Goal: Information Seeking & Learning: Learn about a topic

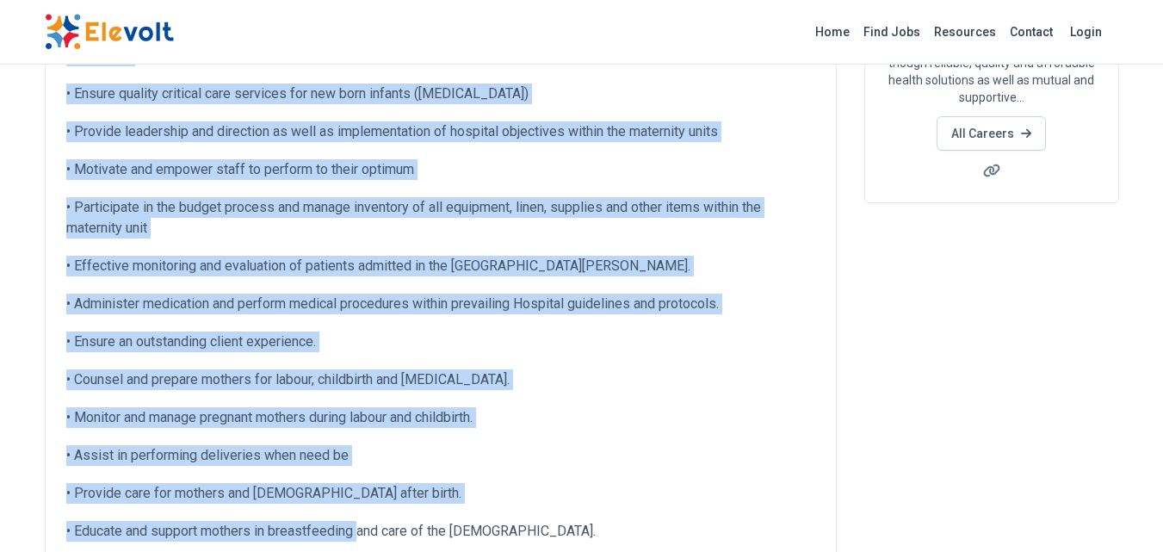
scroll to position [449, 0]
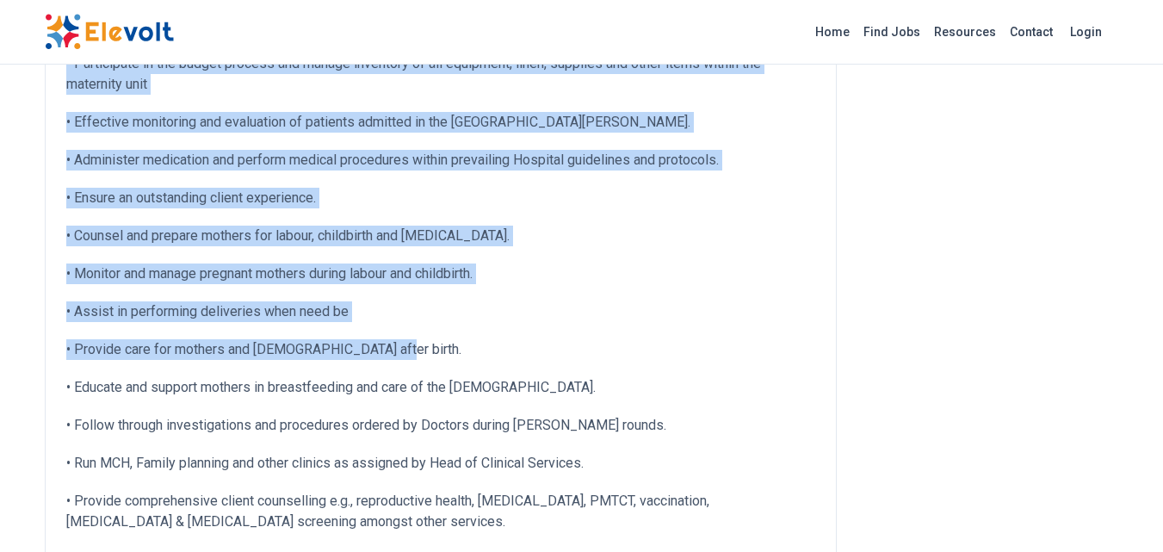
drag, startPoint x: 75, startPoint y: 342, endPoint x: 618, endPoint y: 329, distance: 543.4
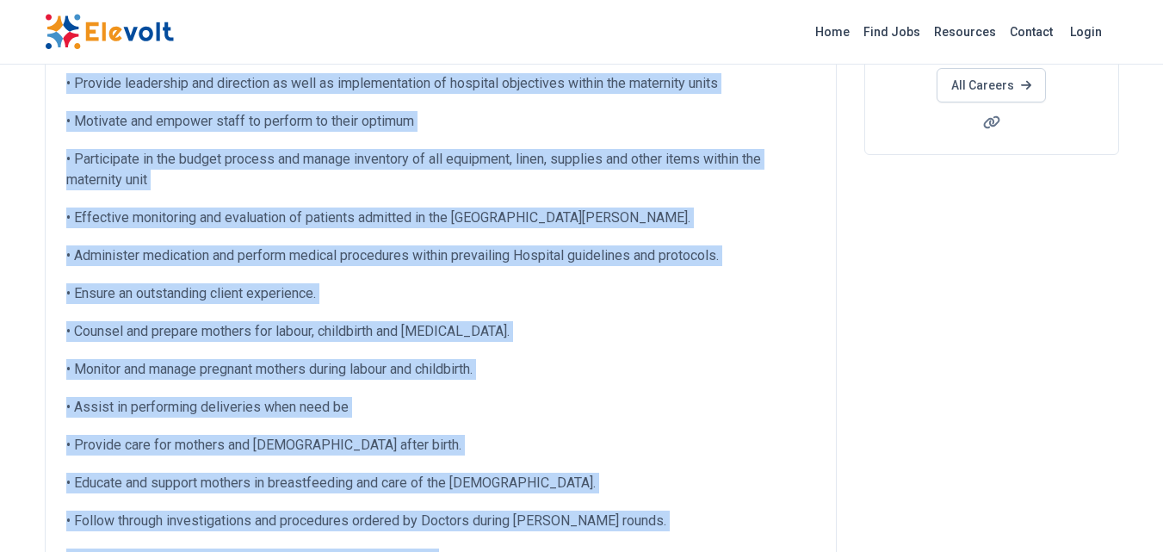
scroll to position [411, 0]
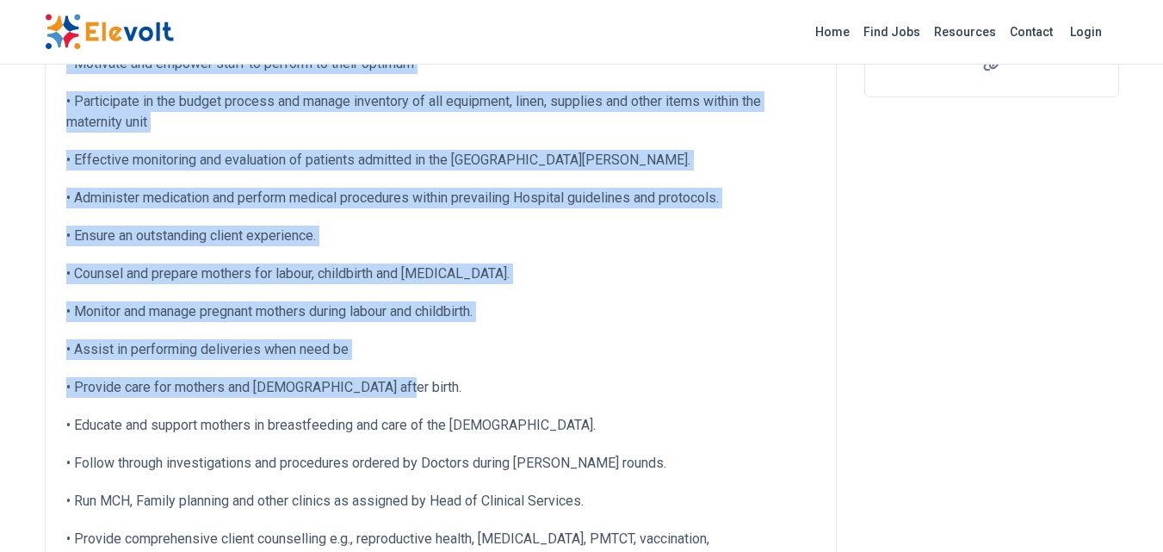
drag, startPoint x: 71, startPoint y: 148, endPoint x: 433, endPoint y: 387, distance: 433.7
copy div "Implement the highest possible standard of client care by participating in sett…"
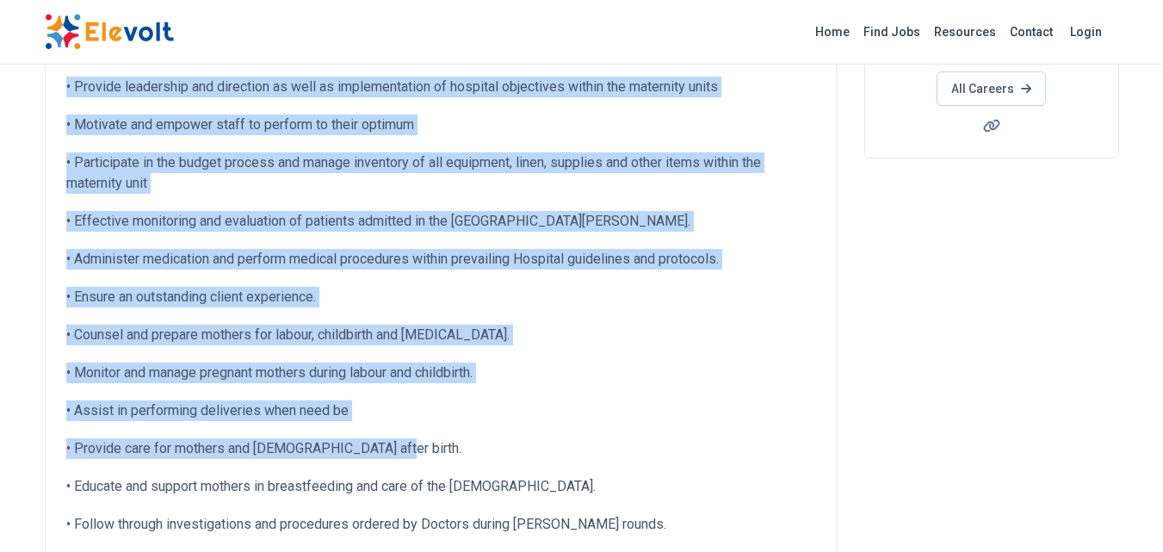
scroll to position [325, 0]
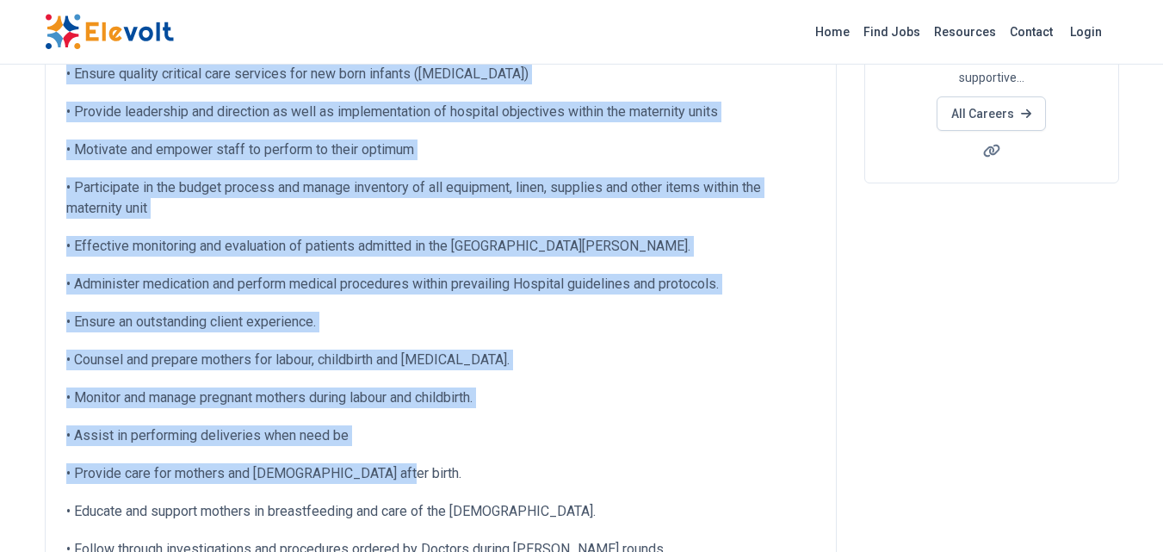
click at [684, 351] on p "• Counsel and prepare mothers for labour, childbirth and [MEDICAL_DATA]." at bounding box center [440, 360] width 749 height 21
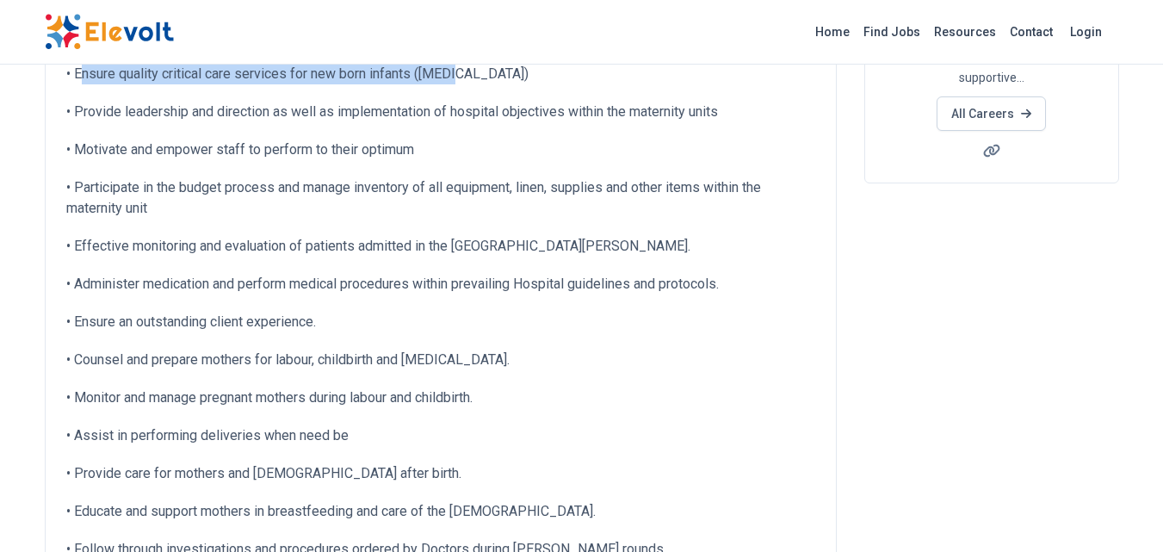
drag, startPoint x: 78, startPoint y: 77, endPoint x: 465, endPoint y: 75, distance: 386.6
click at [465, 75] on p "• Ensure quality critical care services for new born infants ([MEDICAL_DATA])" at bounding box center [440, 74] width 749 height 21
copy p "nsure quality critical care services for new born infants ([GEOGRAPHIC_DATA])"
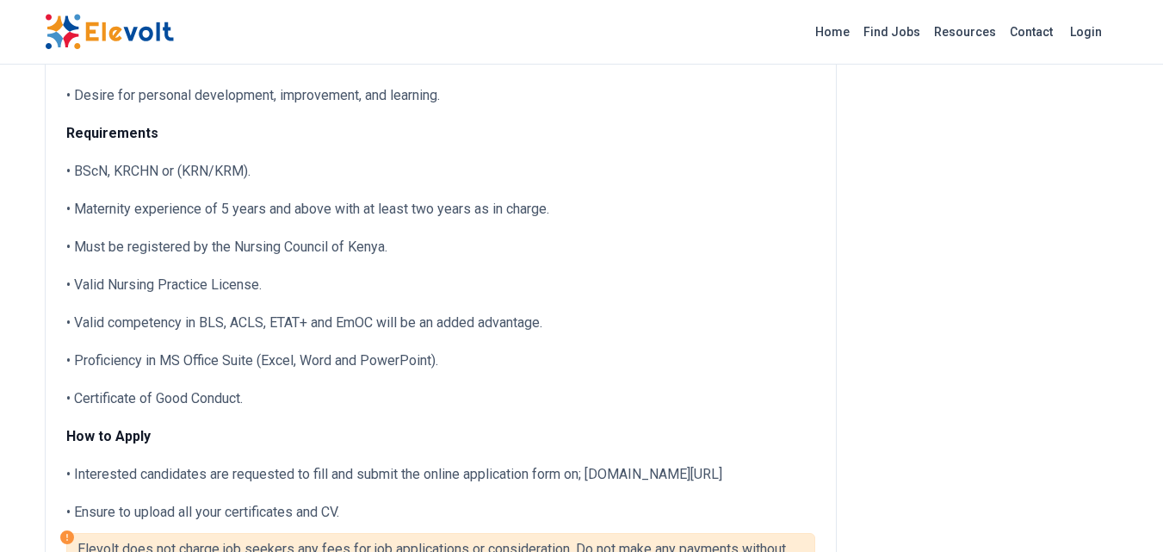
scroll to position [1636, 0]
